Goal: Task Accomplishment & Management: Complete application form

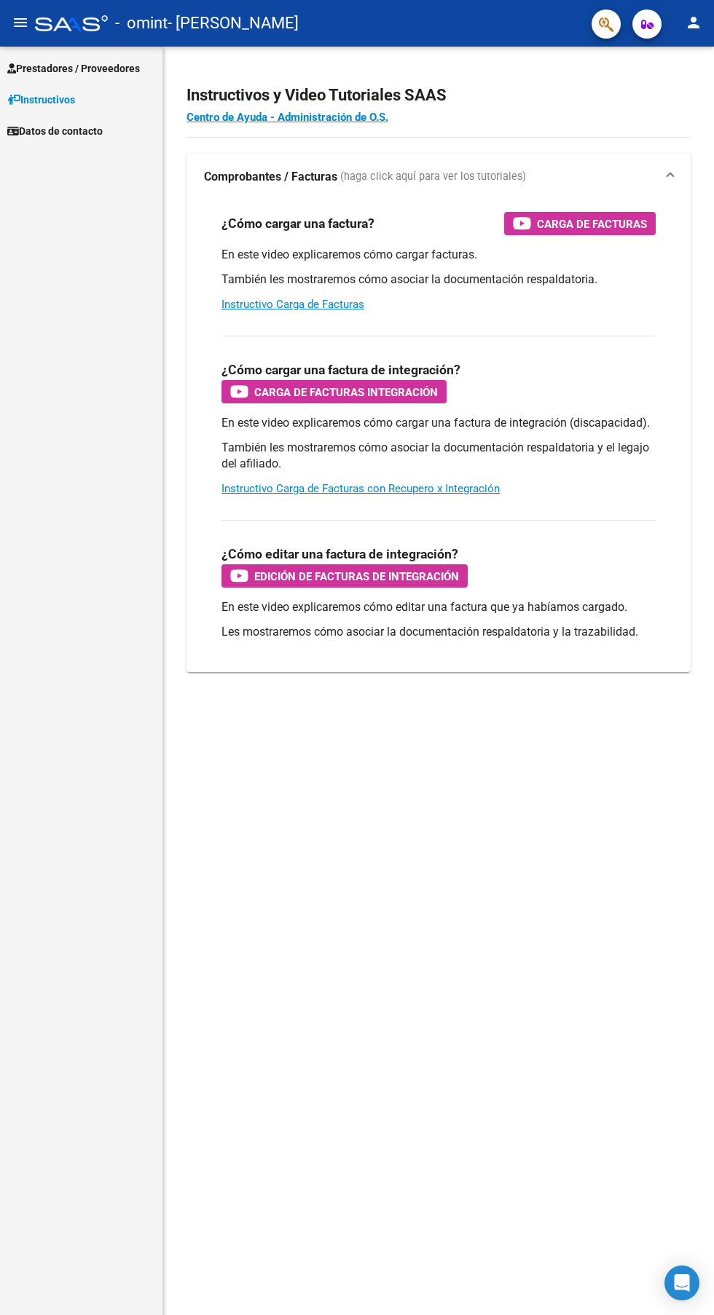
click at [114, 84] on link "Instructivos" at bounding box center [81, 99] width 162 height 31
click at [124, 70] on span "Prestadores / Proveedores" at bounding box center [73, 68] width 133 height 16
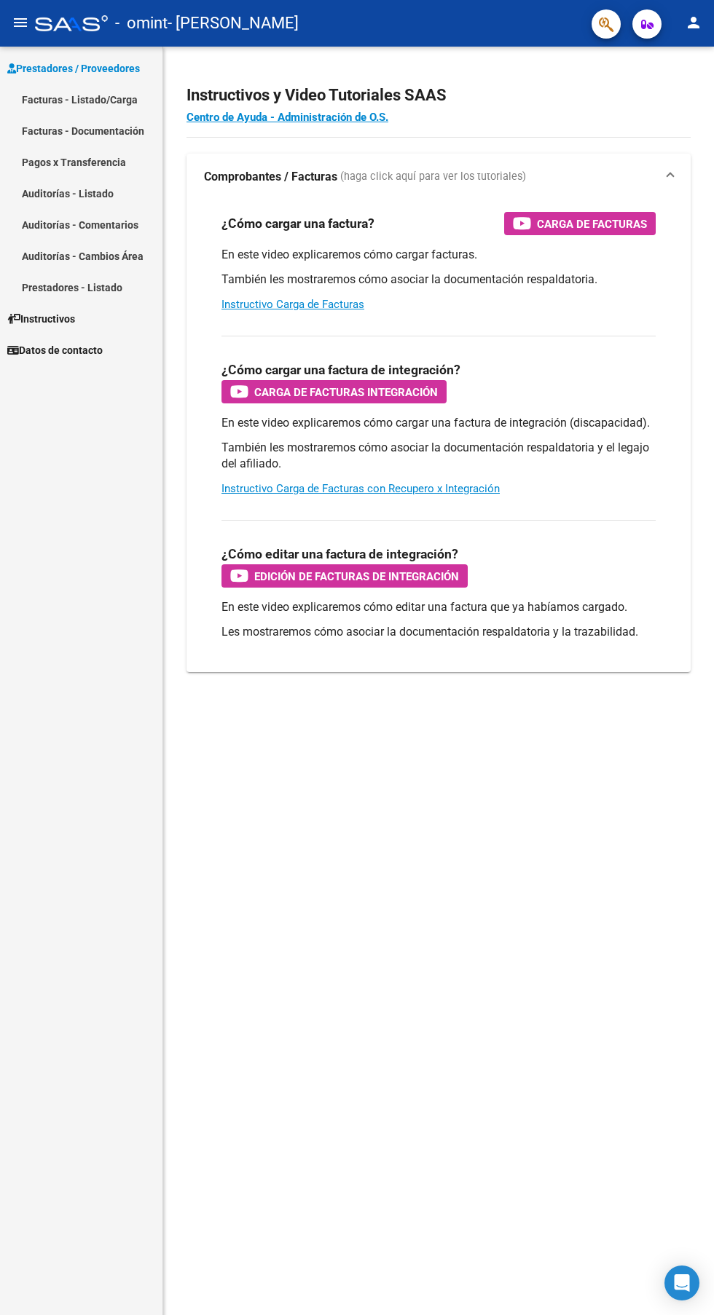
click at [114, 99] on link "Facturas - Listado/Carga" at bounding box center [81, 99] width 162 height 31
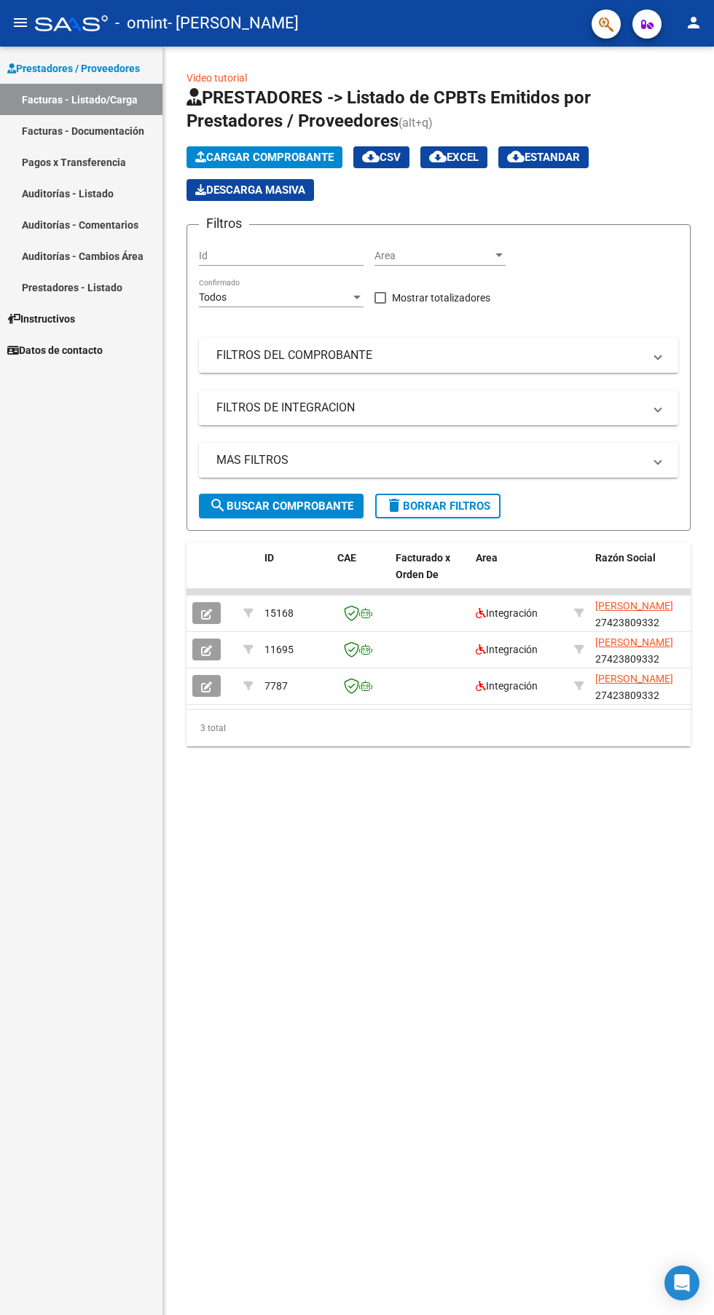
click at [203, 683] on icon "button" at bounding box center [206, 687] width 11 height 11
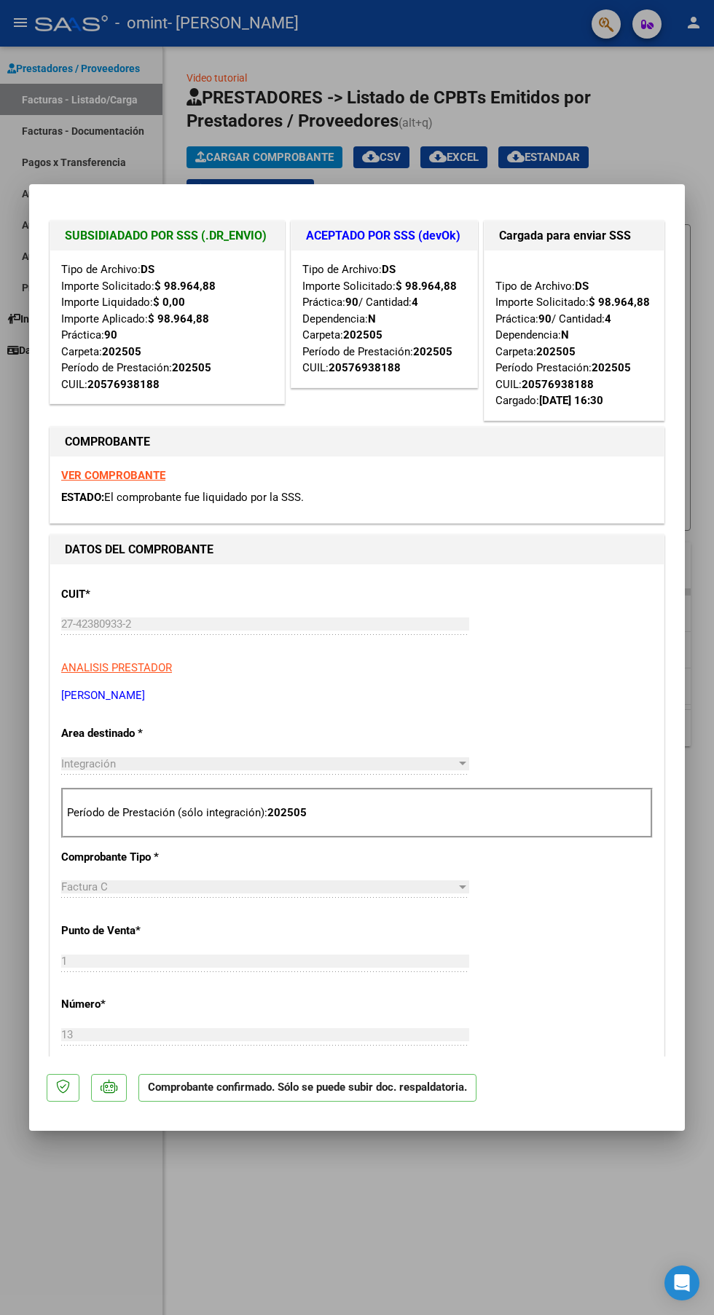
click at [431, 1205] on div at bounding box center [357, 657] width 714 height 1315
type input "$ 0,00"
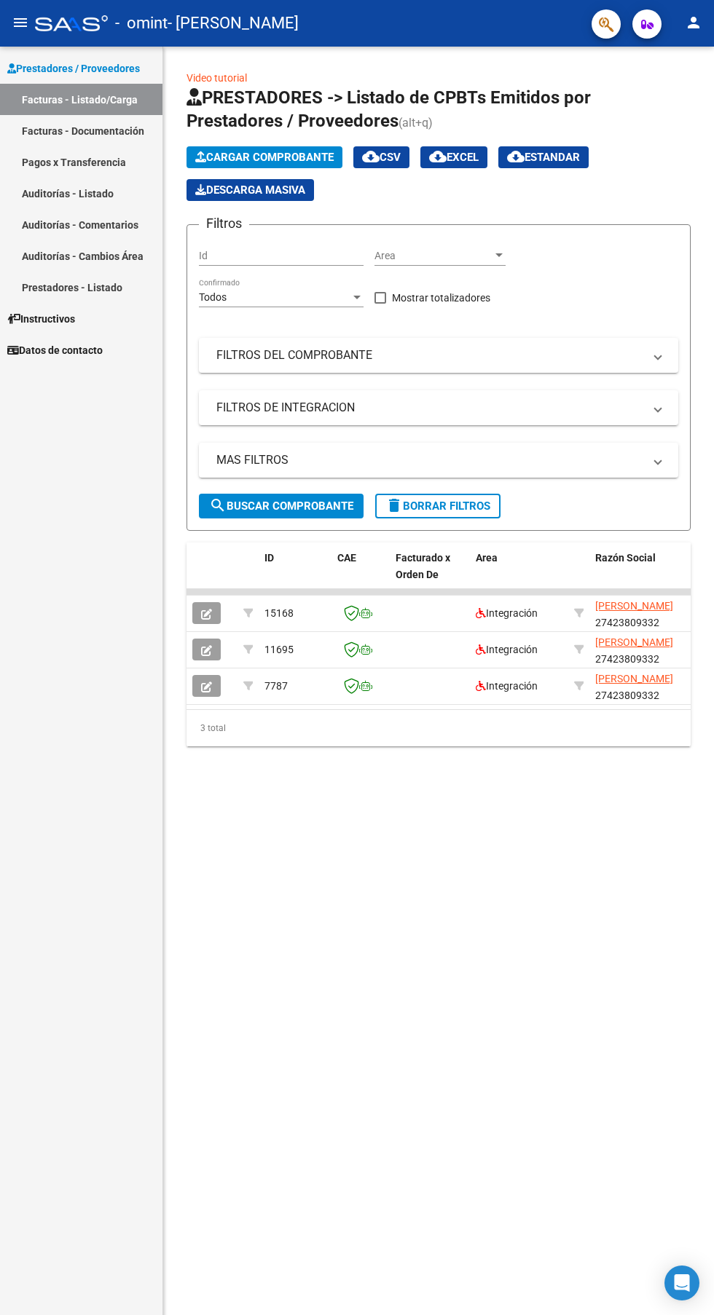
click at [206, 612] on icon "button" at bounding box center [206, 614] width 11 height 11
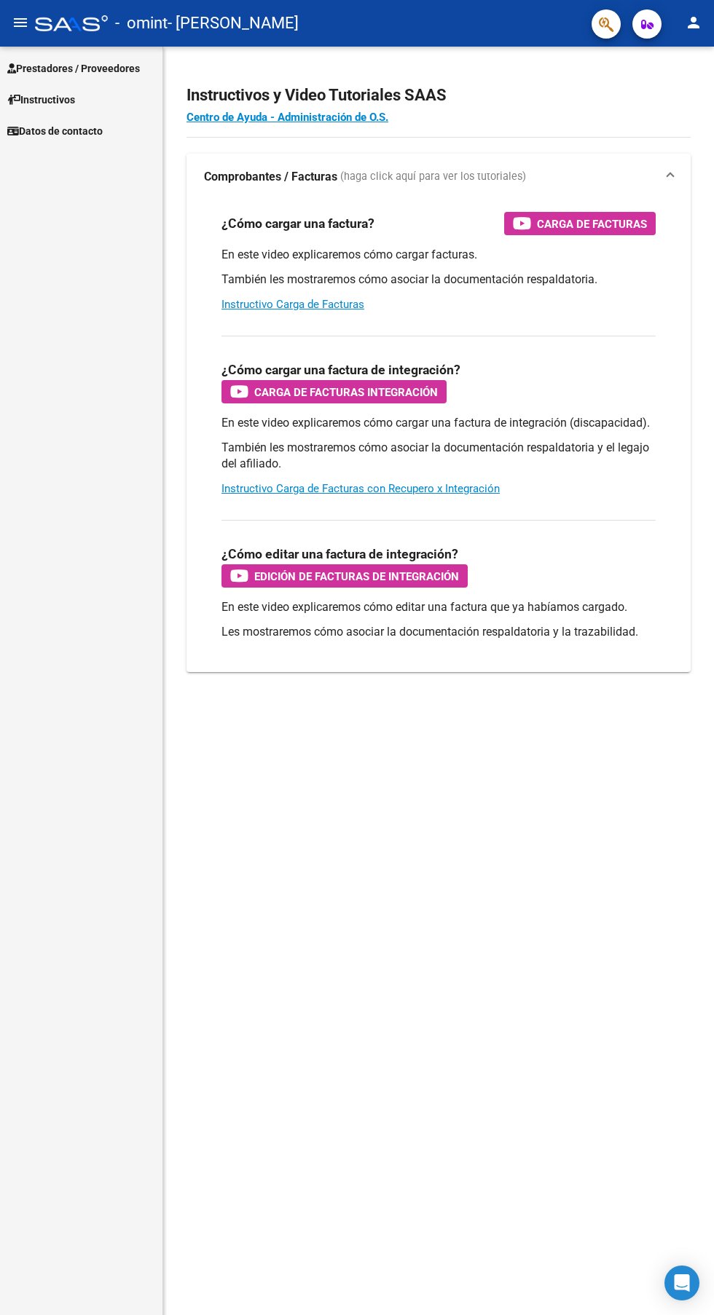
click at [126, 70] on span "Prestadores / Proveedores" at bounding box center [73, 68] width 133 height 16
click at [111, 61] on span "Prestadores / Proveedores" at bounding box center [73, 68] width 133 height 16
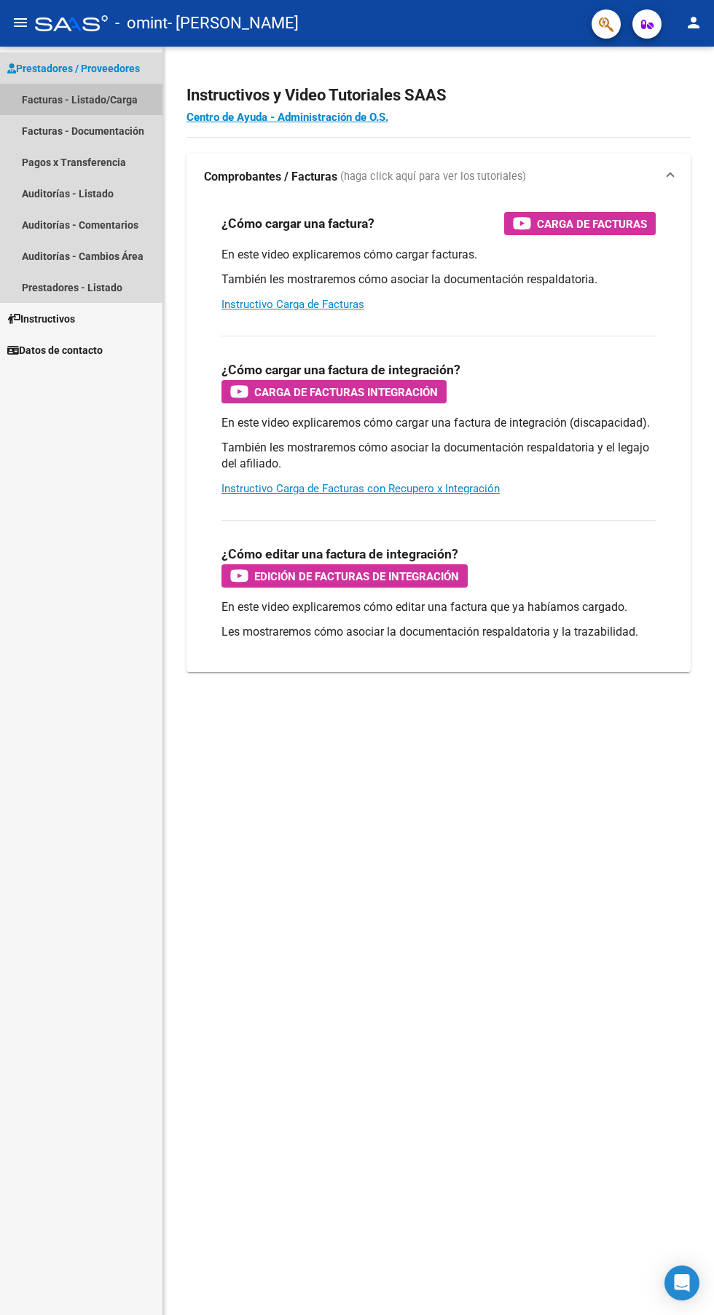
click at [100, 100] on link "Facturas - Listado/Carga" at bounding box center [81, 99] width 162 height 31
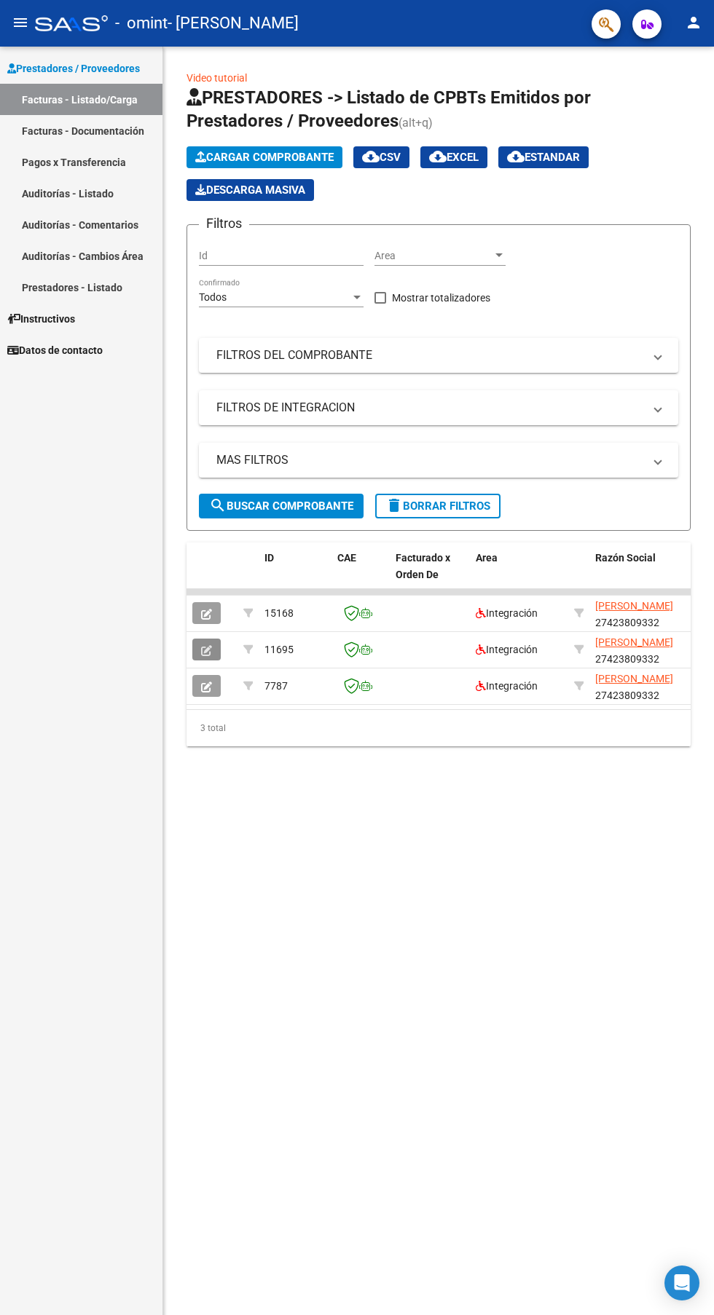
click at [204, 652] on icon "button" at bounding box center [206, 650] width 11 height 11
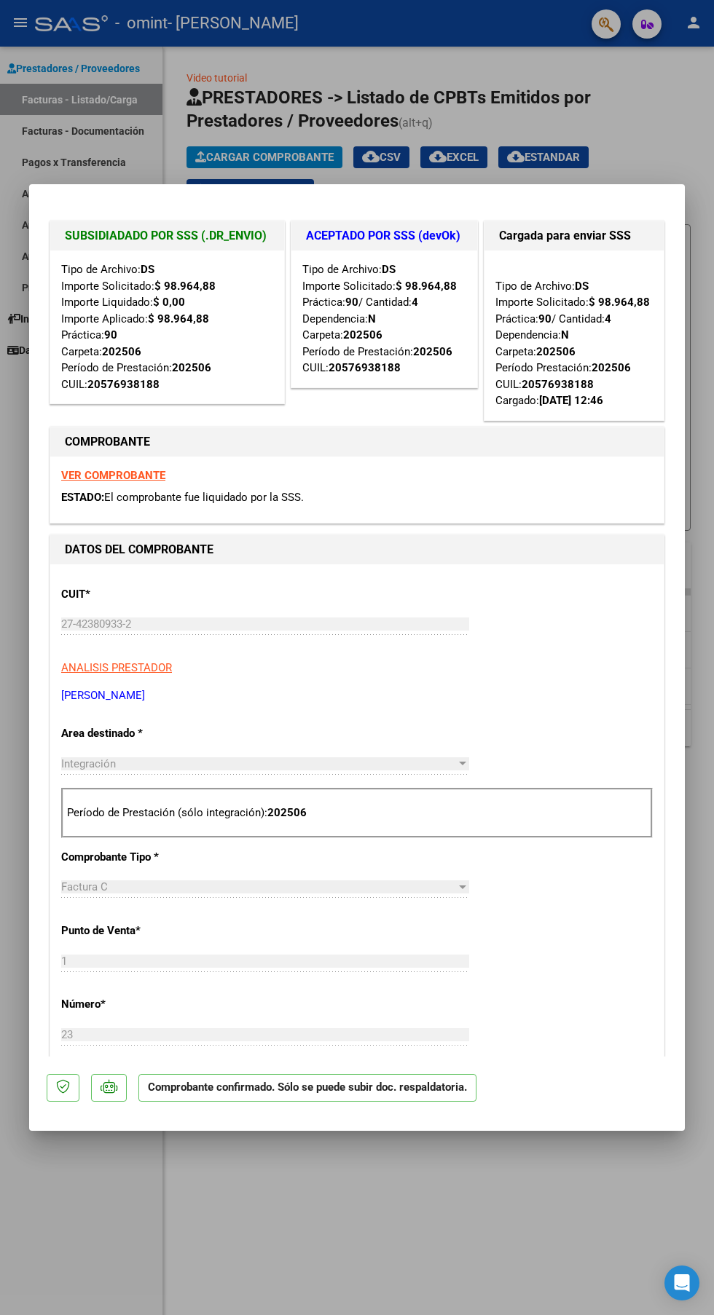
click at [429, 1225] on div at bounding box center [357, 657] width 714 height 1315
type input "$ 0,00"
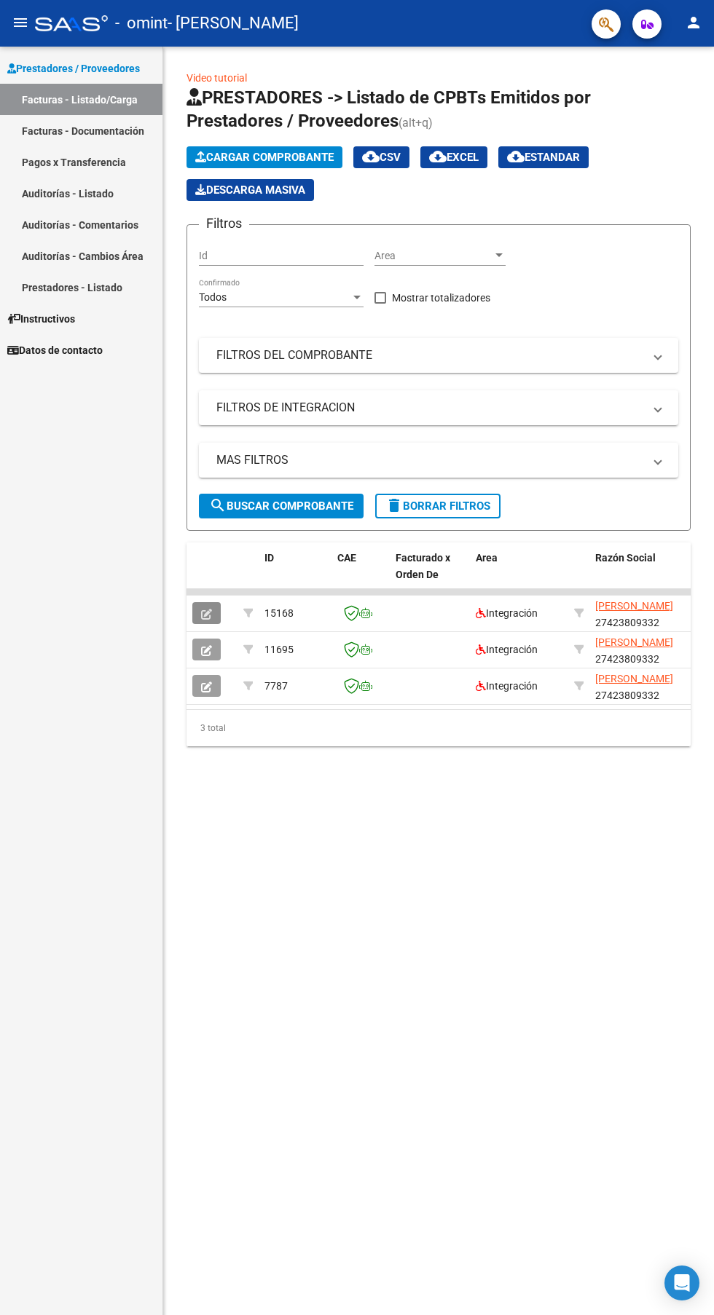
click at [206, 613] on icon "button" at bounding box center [206, 614] width 11 height 11
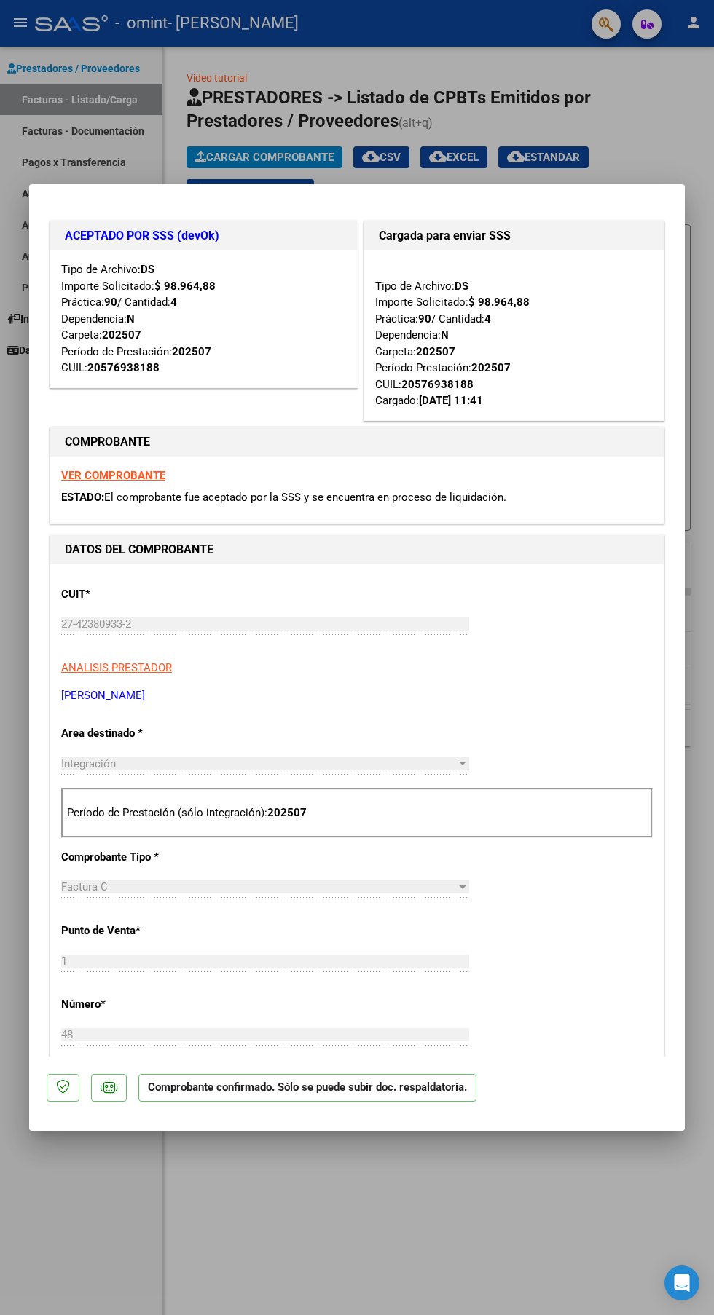
click at [402, 1234] on div at bounding box center [357, 657] width 714 height 1315
type input "$ 0,00"
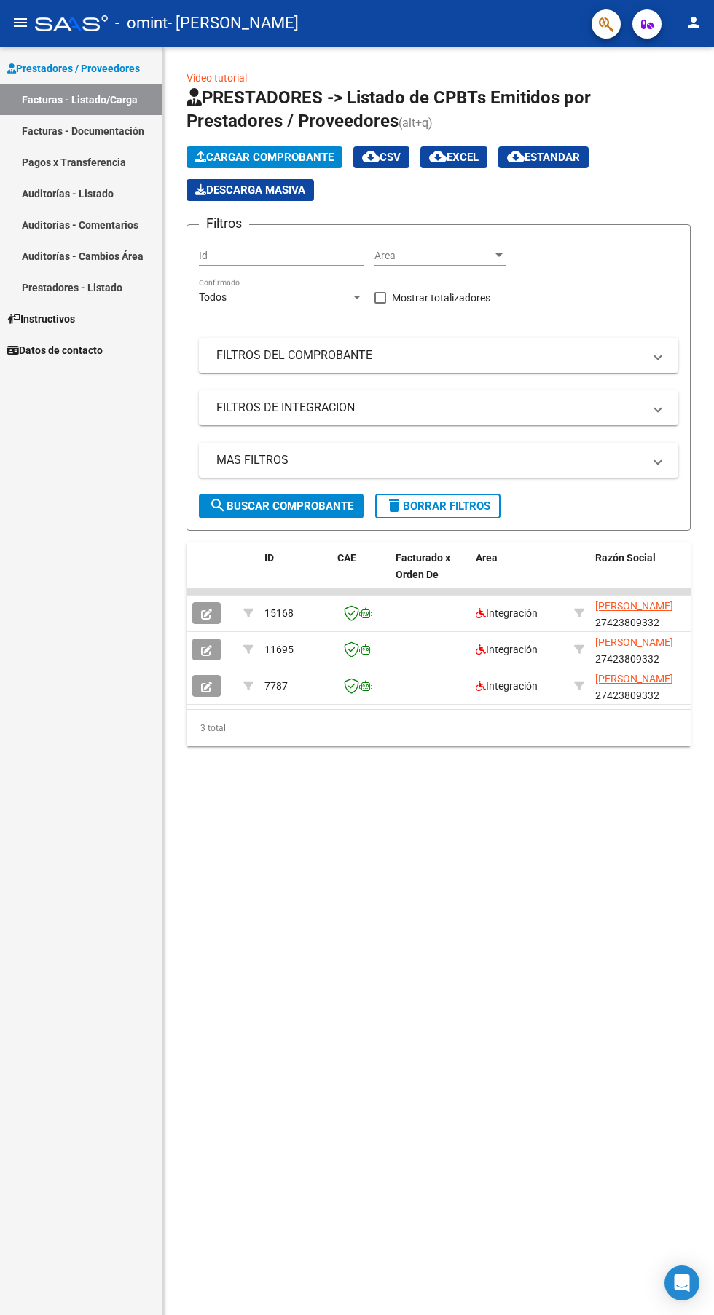
click at [203, 679] on button "button" at bounding box center [206, 686] width 28 height 22
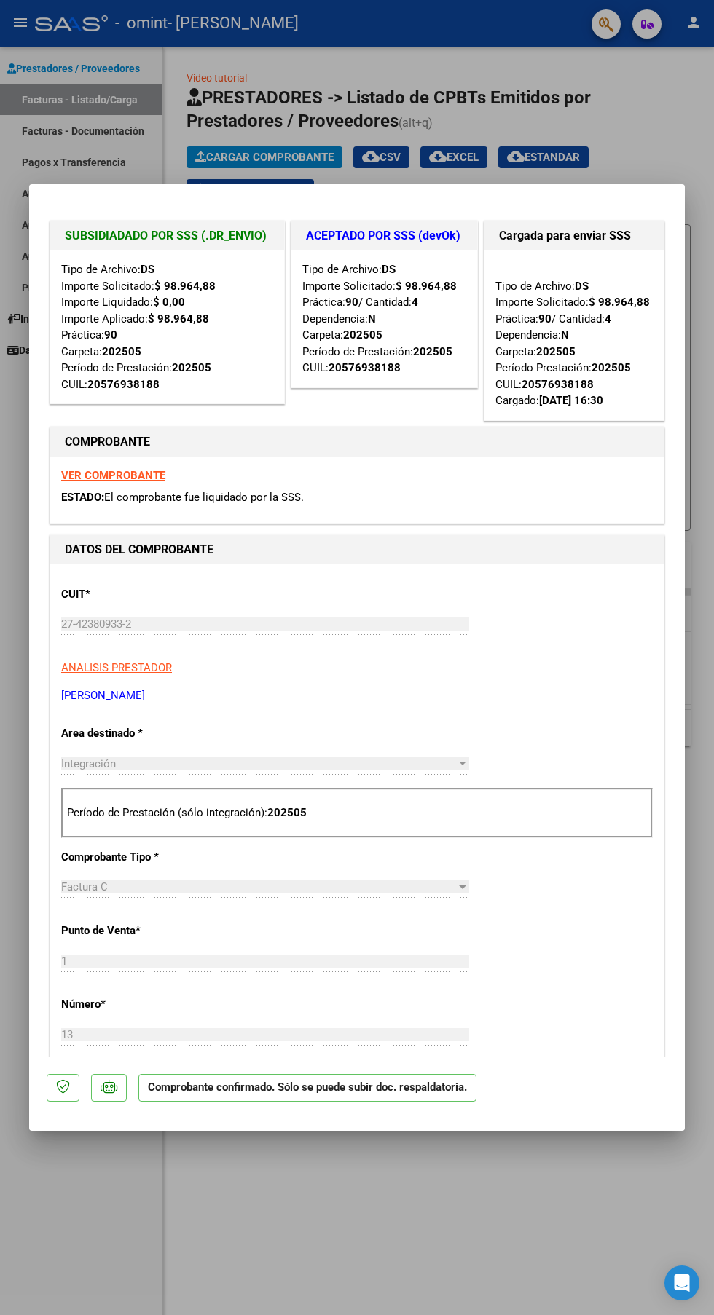
click at [415, 1225] on div at bounding box center [357, 657] width 714 height 1315
type input "$ 0,00"
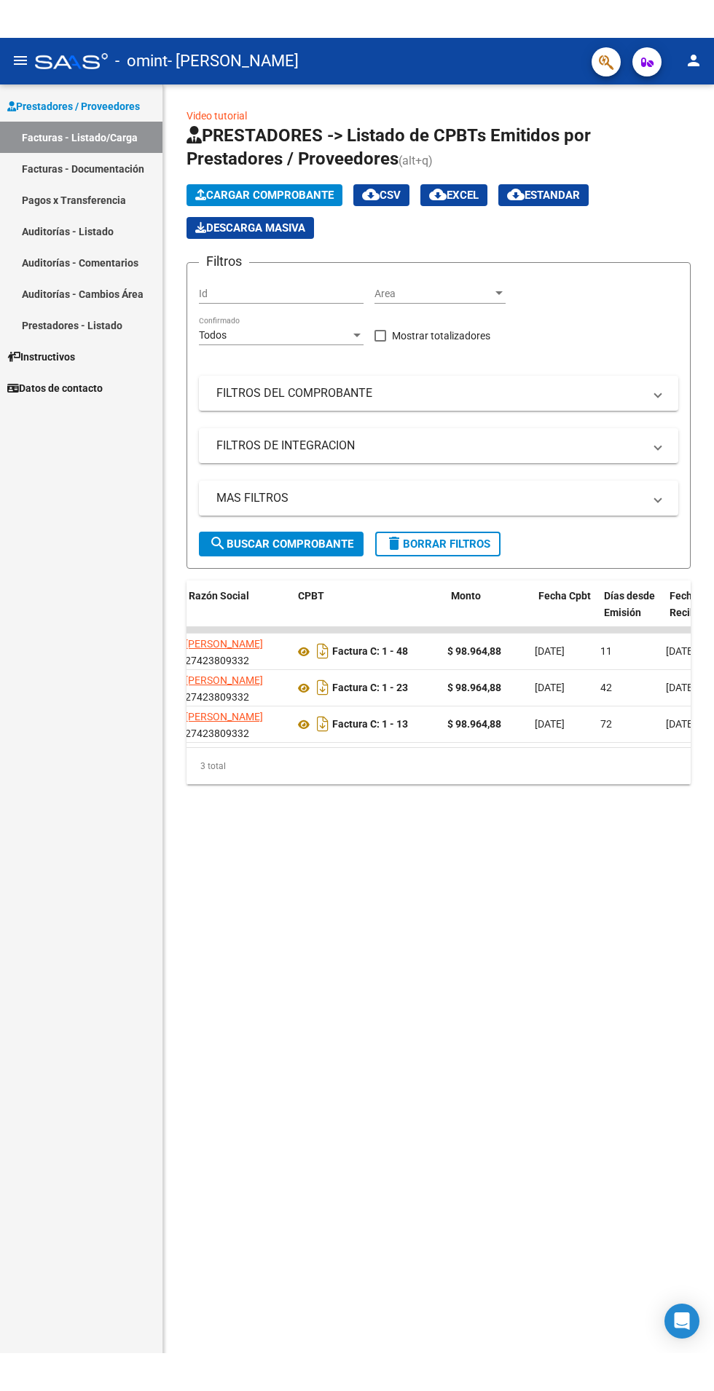
scroll to position [0, 411]
